Goal: Find specific page/section: Find specific page/section

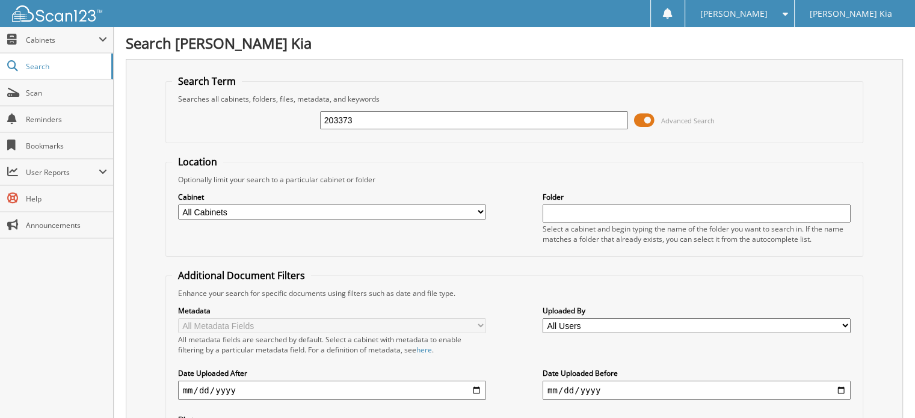
drag, startPoint x: 378, startPoint y: 118, endPoint x: 296, endPoint y: 112, distance: 82.1
click at [298, 116] on div "203373 Advanced Search" at bounding box center [514, 120] width 685 height 32
type input "203233"
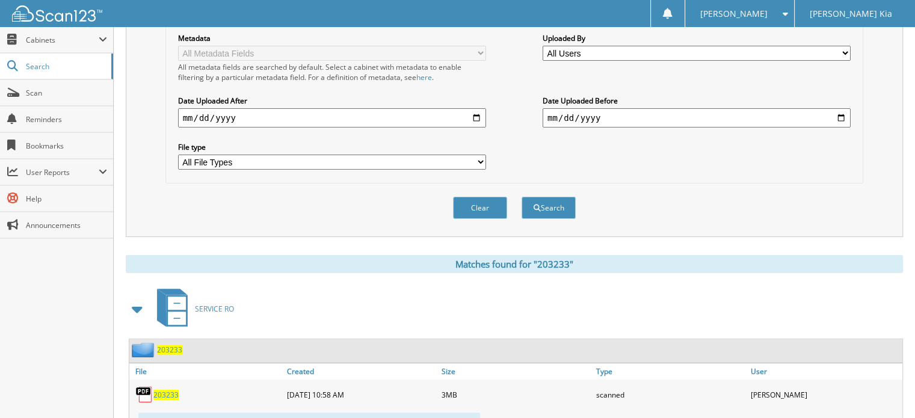
scroll to position [301, 0]
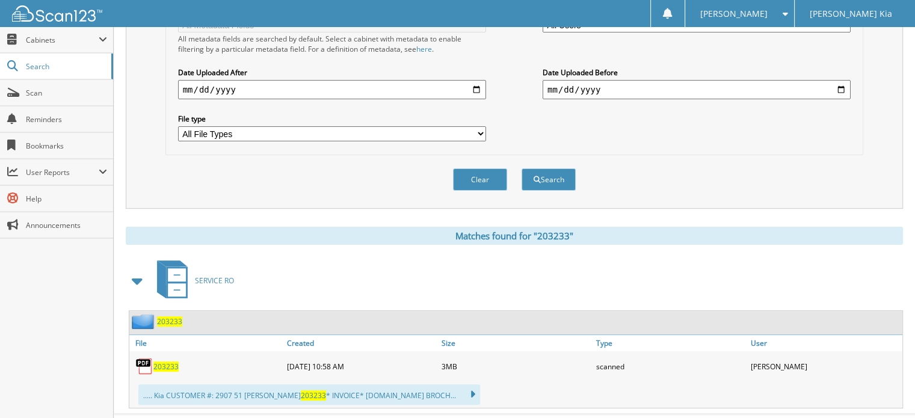
click at [169, 361] on span "203233" at bounding box center [165, 366] width 25 height 10
